Goal: Transaction & Acquisition: Download file/media

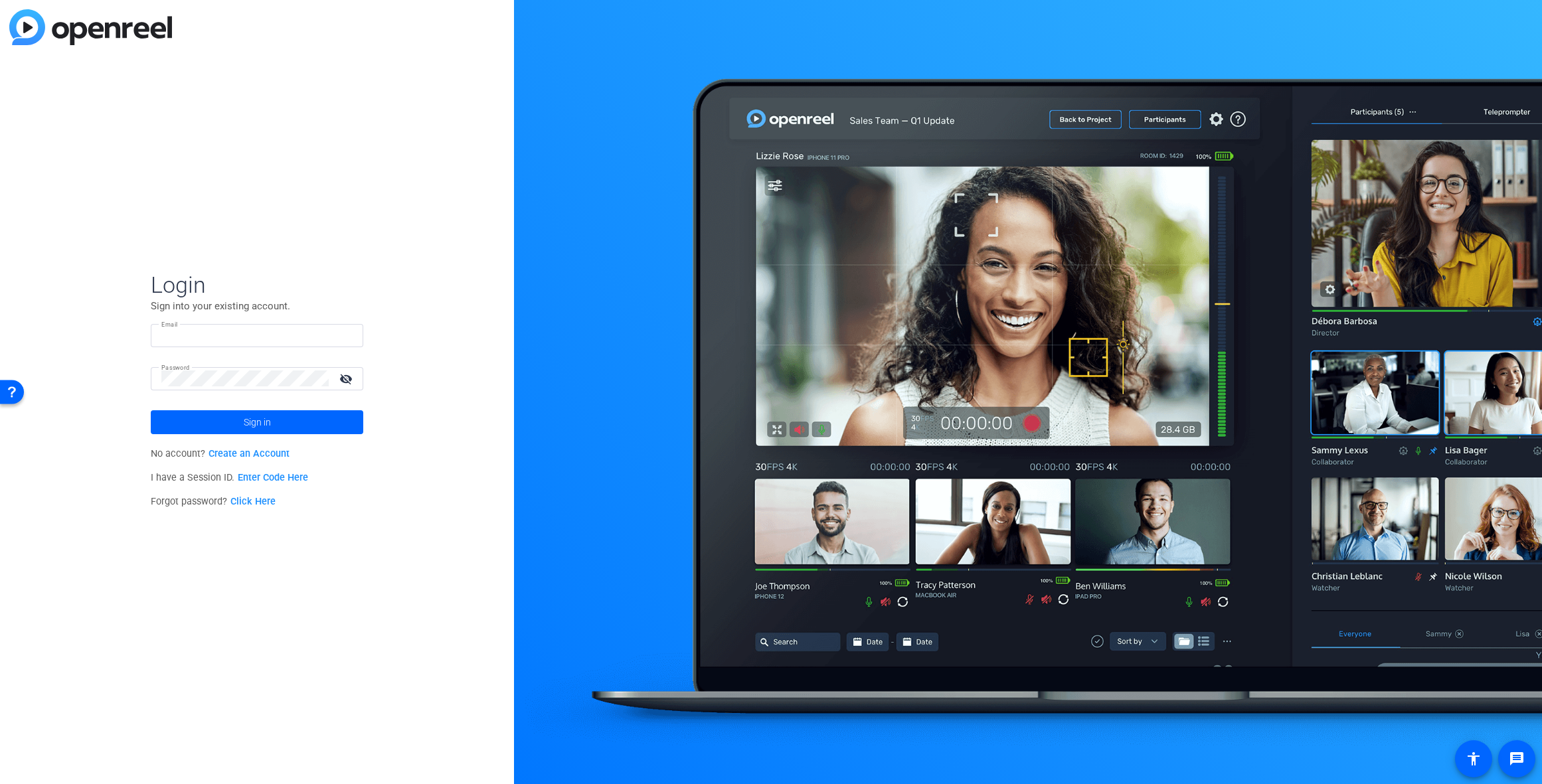
type input "[PERSON_NAME][EMAIL_ADDRESS][PERSON_NAME][DOMAIN_NAME]"
click at [345, 380] on mat-icon "visibility_off" at bounding box center [347, 379] width 32 height 19
click at [284, 424] on span at bounding box center [257, 422] width 212 height 32
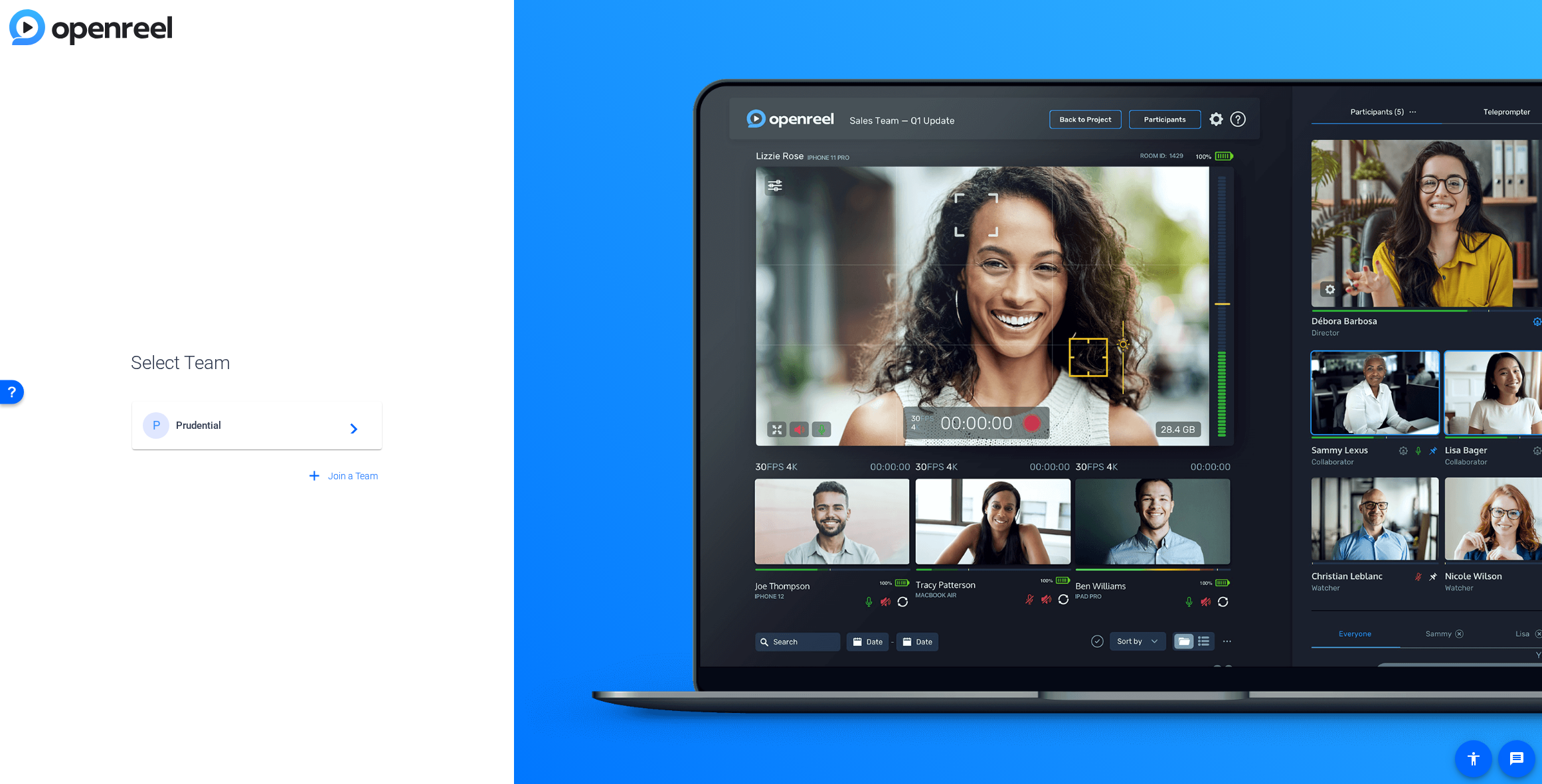
click at [207, 425] on span "Prudential" at bounding box center [259, 425] width 166 height 12
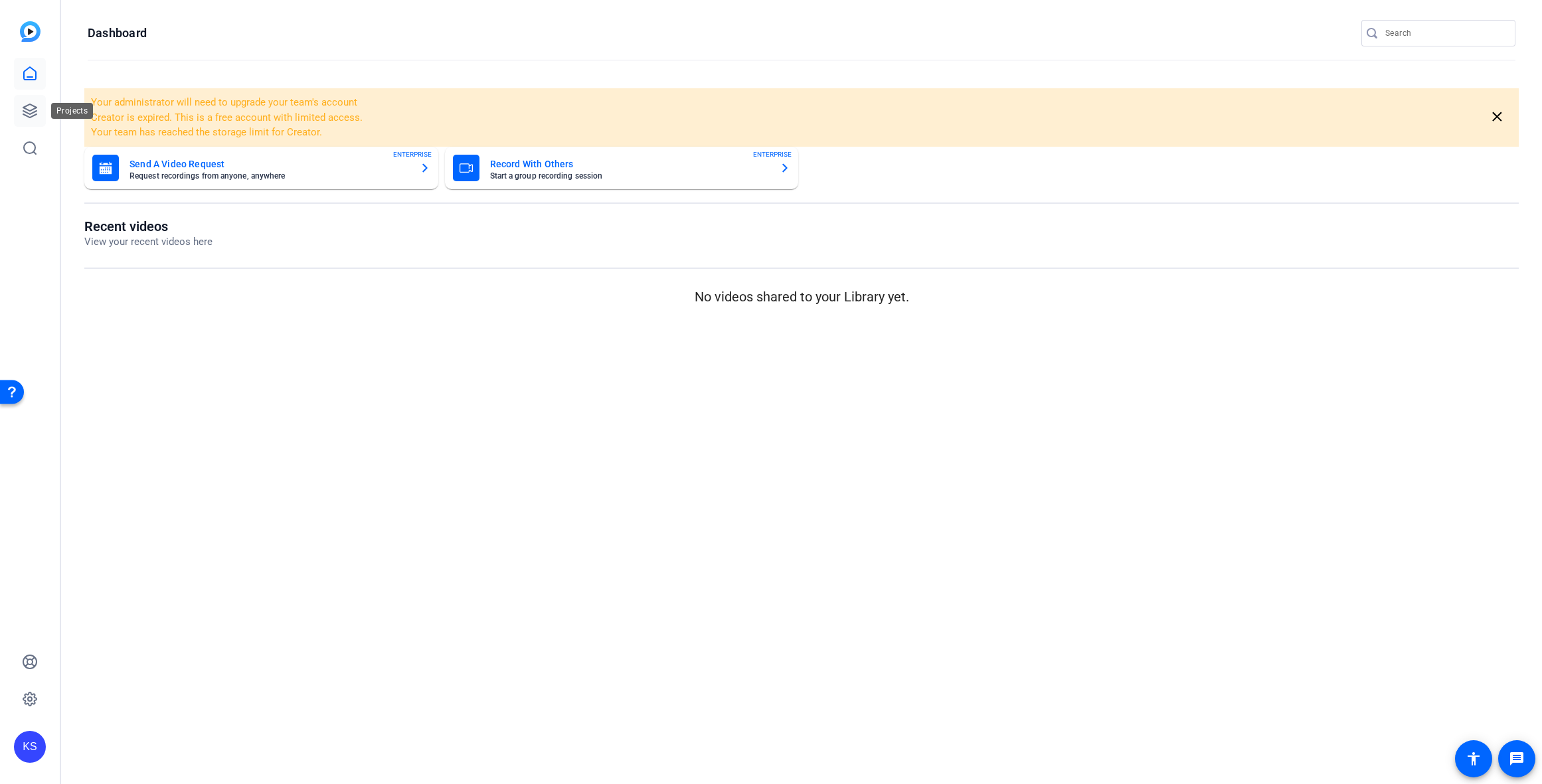
click at [32, 110] on icon at bounding box center [30, 110] width 16 height 16
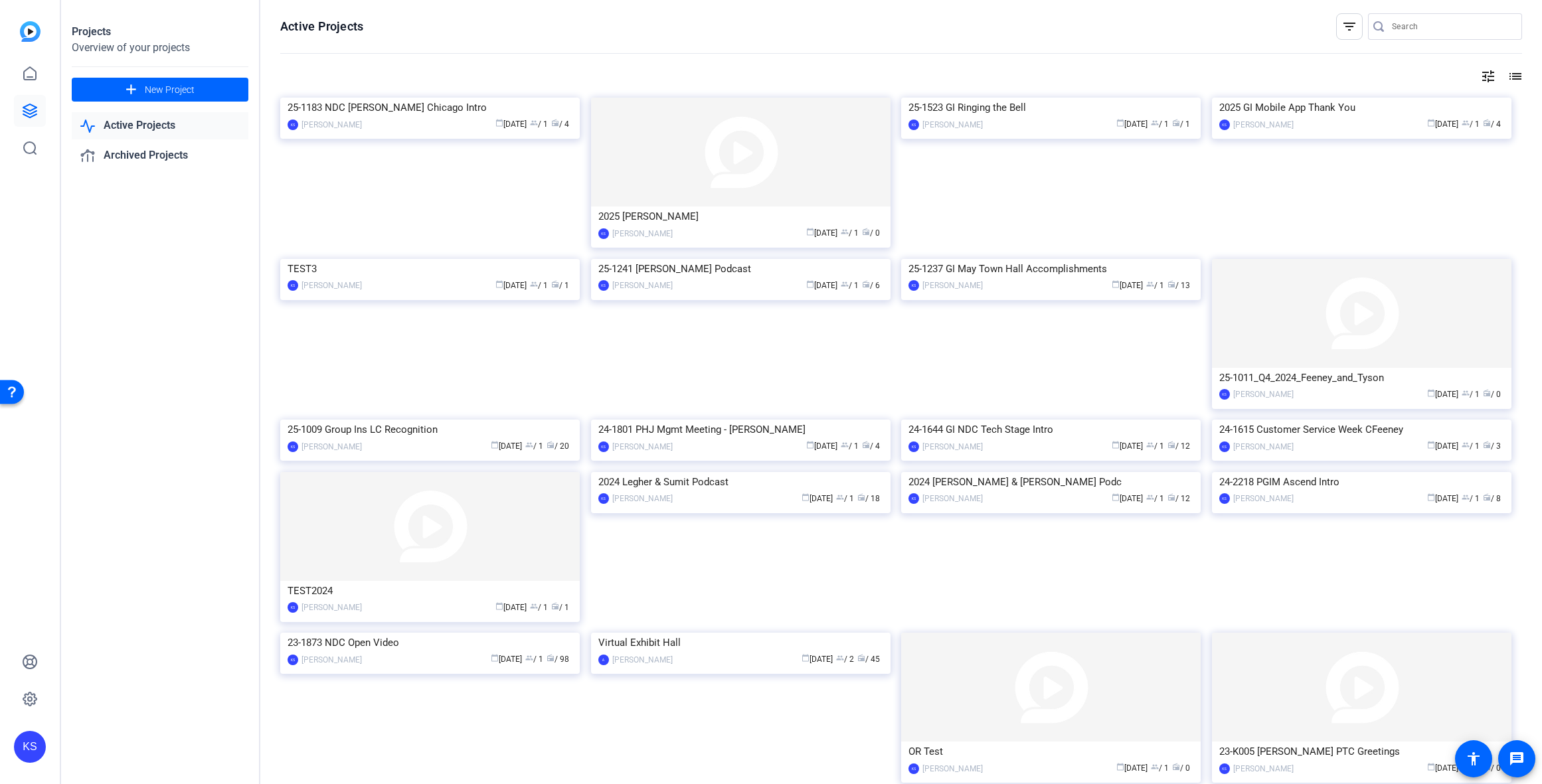
click at [381, 98] on img at bounding box center [430, 98] width 299 height 0
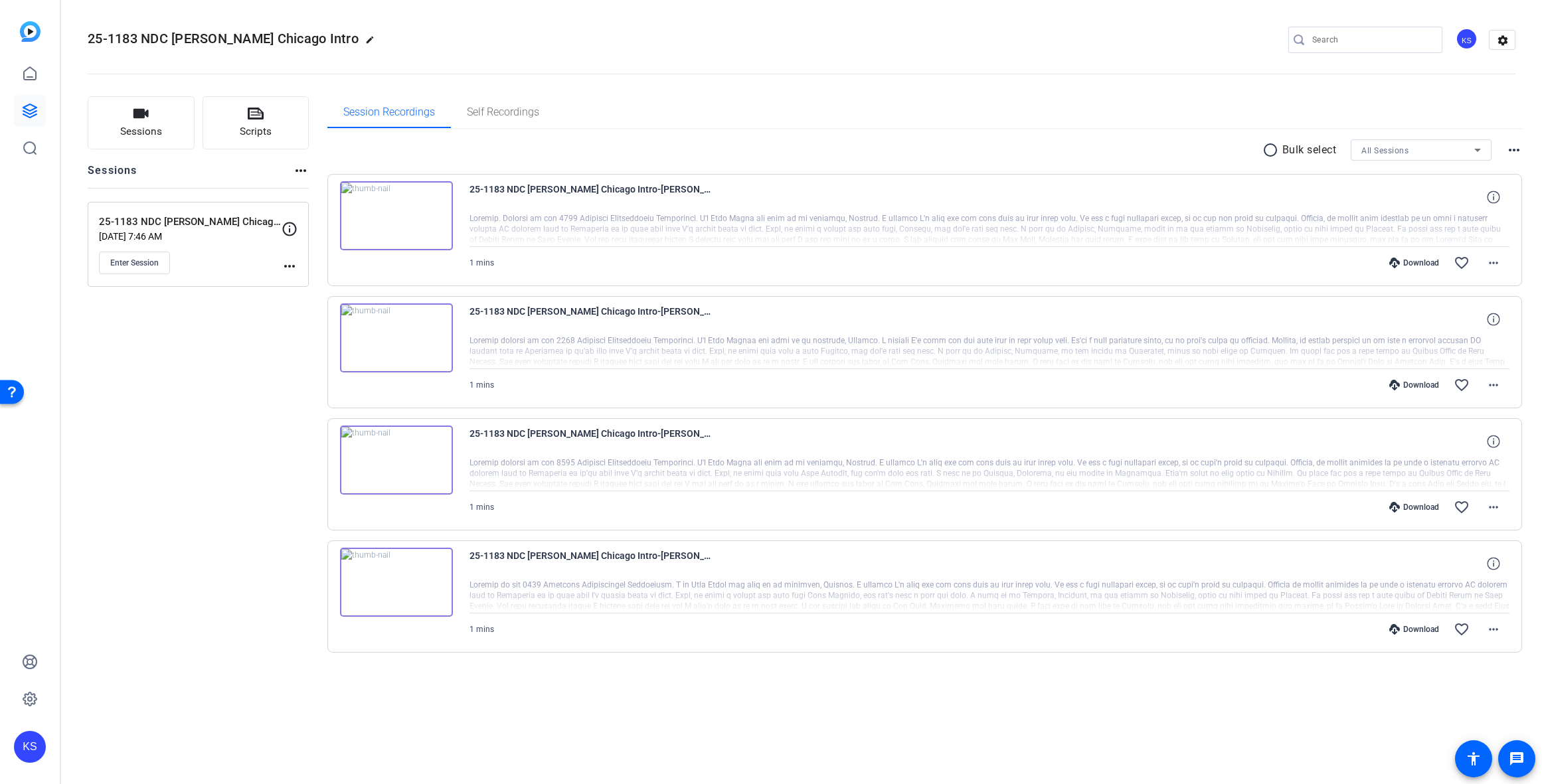
click at [1412, 263] on div "Download" at bounding box center [1414, 262] width 63 height 10
click at [1497, 261] on mat-icon "more_horiz" at bounding box center [1493, 263] width 16 height 16
click at [1462, 323] on span "Download MP4" at bounding box center [1459, 323] width 80 height 16
click at [1495, 383] on mat-icon "more_horiz" at bounding box center [1493, 385] width 16 height 16
click at [1462, 447] on span "Download MP4" at bounding box center [1459, 445] width 80 height 16
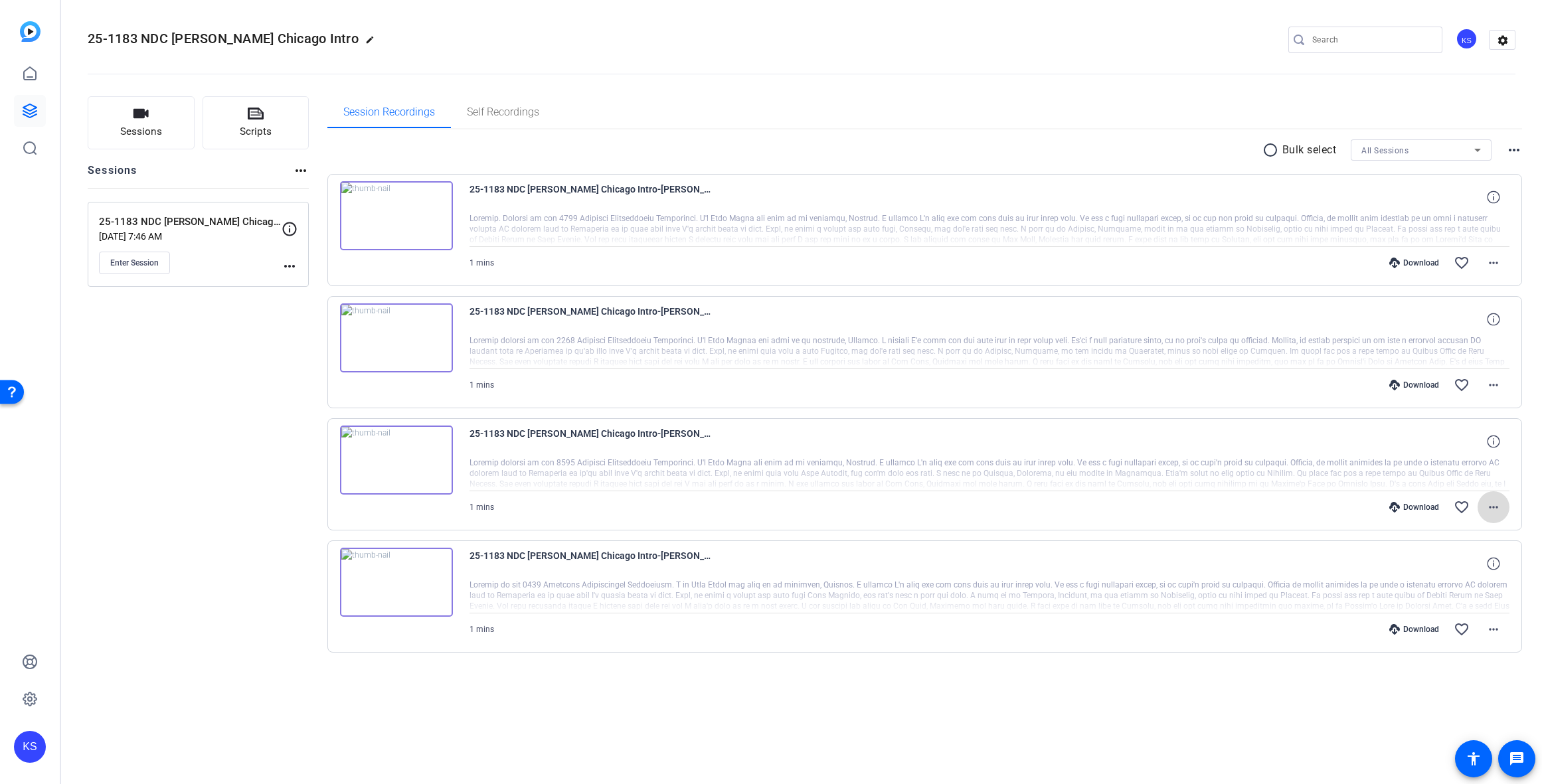
drag, startPoint x: 1494, startPoint y: 507, endPoint x: 1487, endPoint y: 506, distance: 7.1
click at [1492, 507] on mat-icon "more_horiz" at bounding box center [1493, 507] width 16 height 16
click at [1454, 567] on span "Download MP4" at bounding box center [1459, 567] width 80 height 16
click at [1496, 629] on mat-icon "more_horiz" at bounding box center [1493, 629] width 16 height 16
click at [1463, 502] on span "Download MP4" at bounding box center [1459, 502] width 80 height 16
